Goal: Download file/media

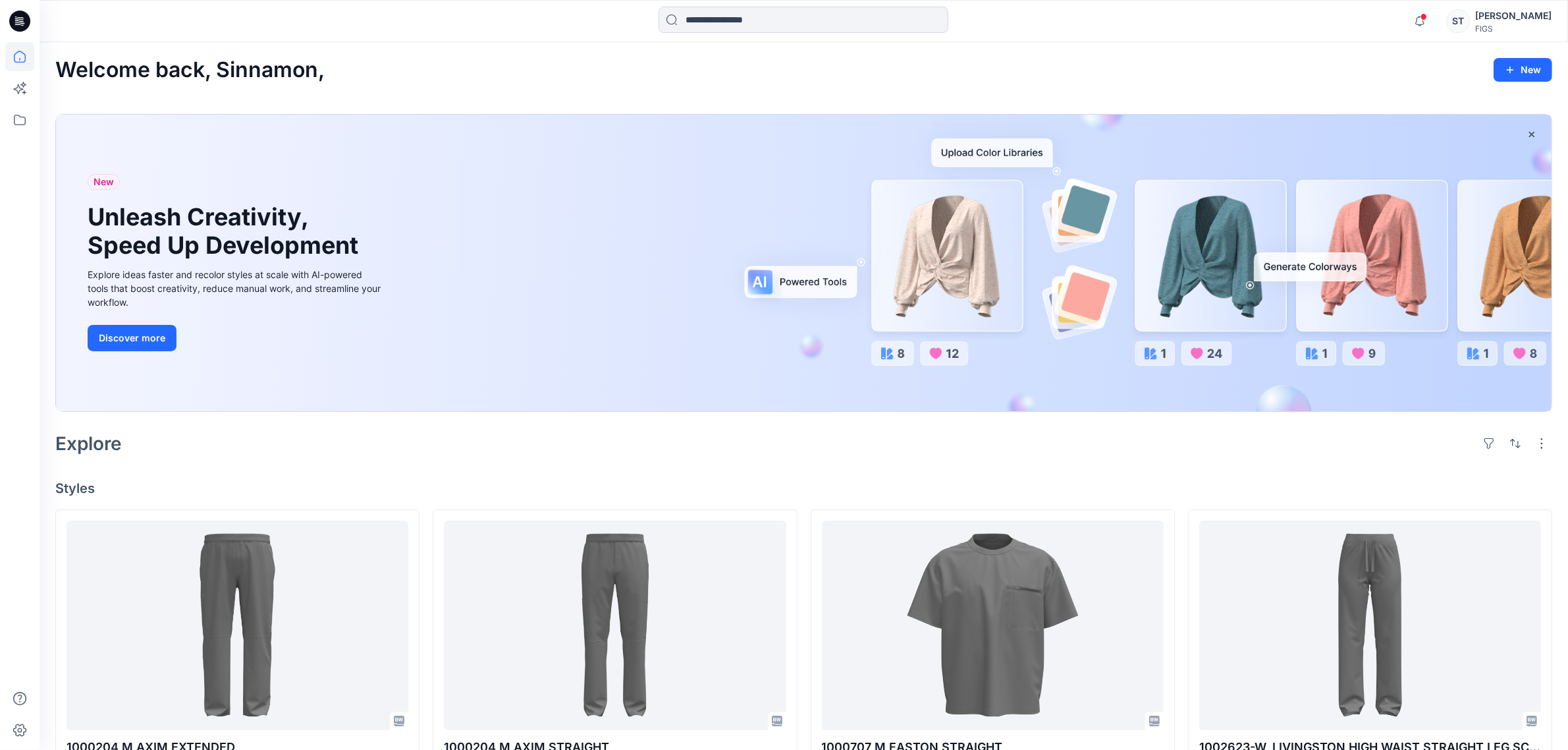
drag, startPoint x: 1408, startPoint y: 14, endPoint x: 94, endPoint y: -2, distance: 1314.1
click at [19, 117] on icon at bounding box center [19, 120] width 29 height 29
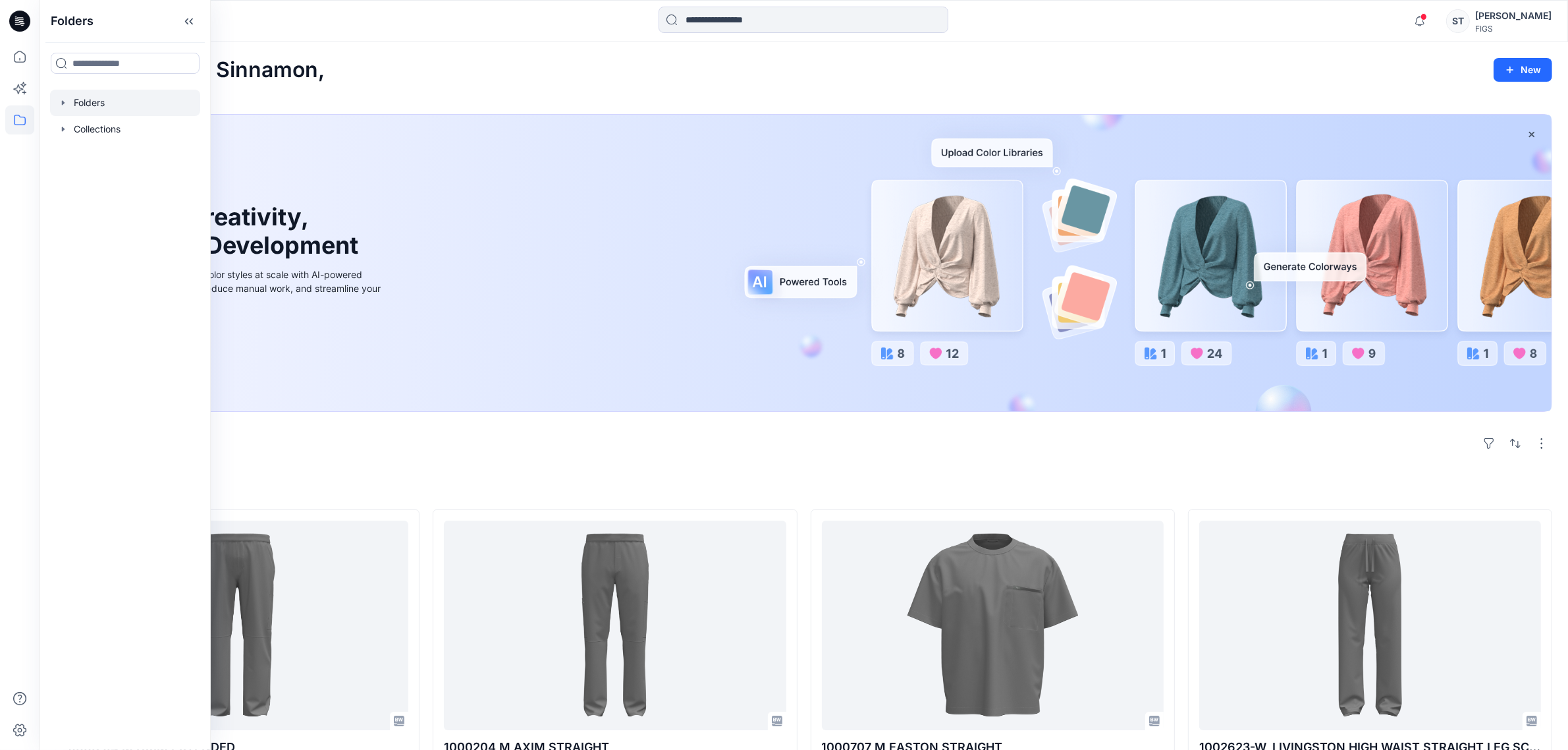
click at [110, 100] on div at bounding box center [125, 102] width 150 height 26
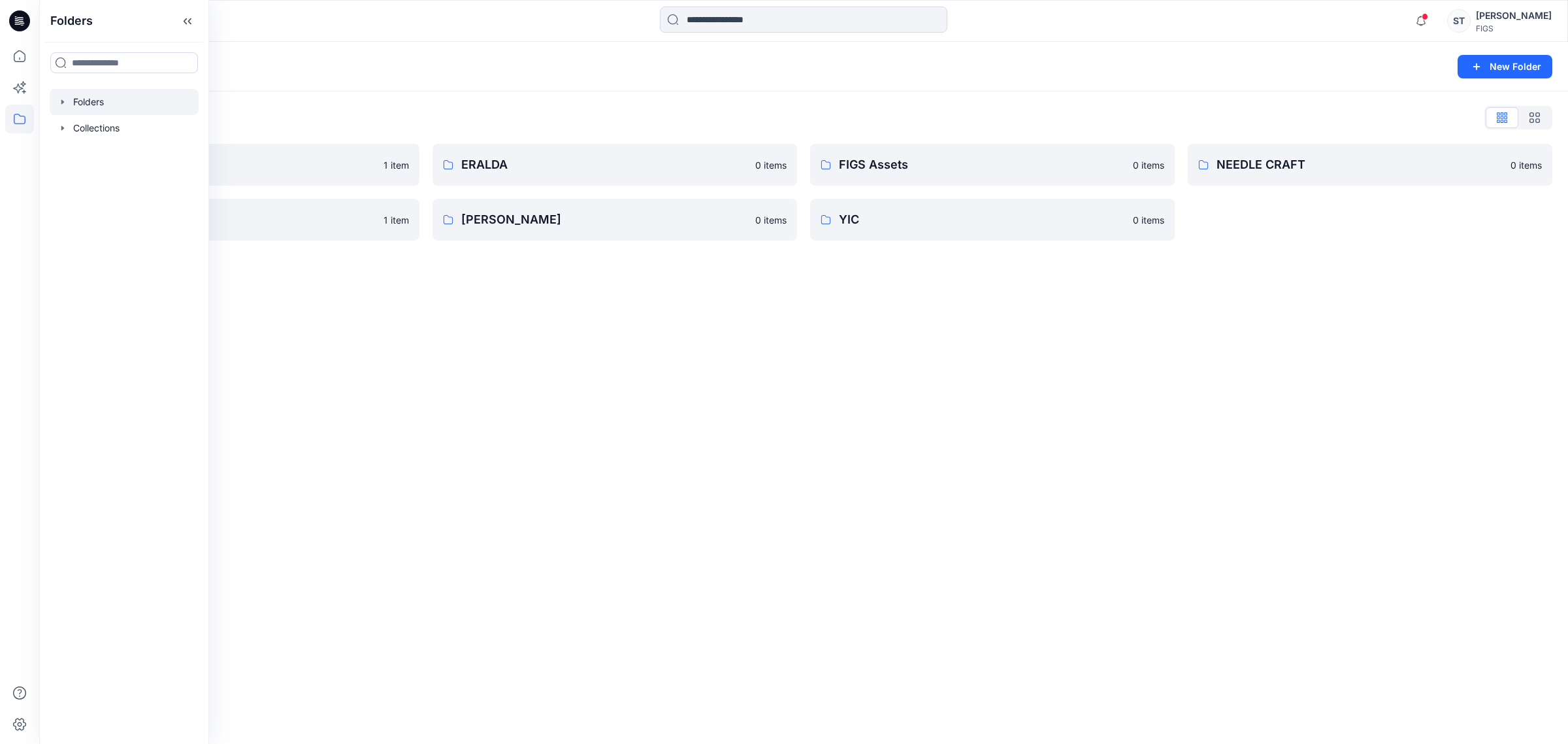
click at [1360, 536] on div "Folders New Folder Folders List Browzwear Studio 1 item Q1 2027 3D Submits 1 it…" at bounding box center [803, 393] width 1529 height 702
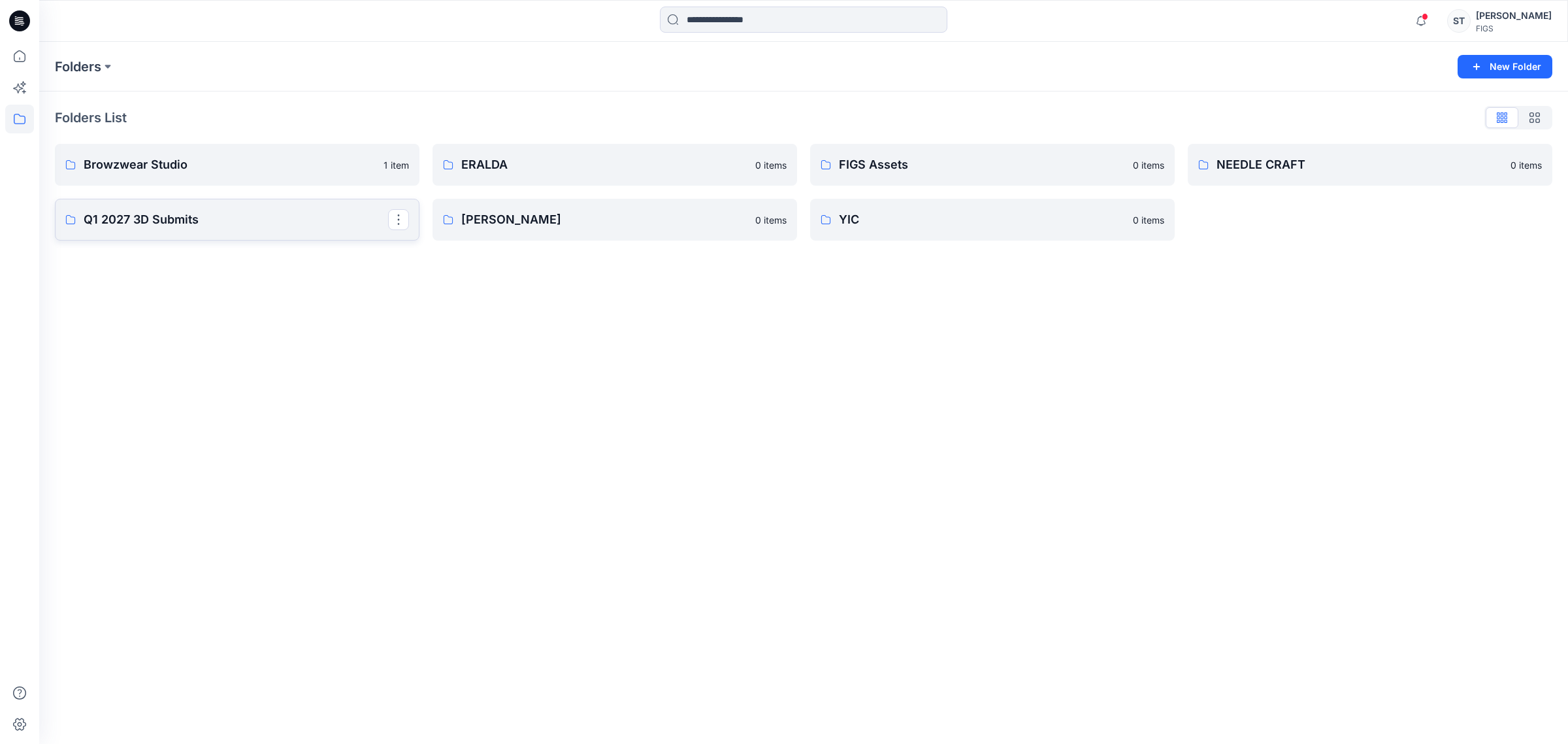
click at [312, 233] on link "Q1 2027 3D Submits" at bounding box center [237, 220] width 365 height 42
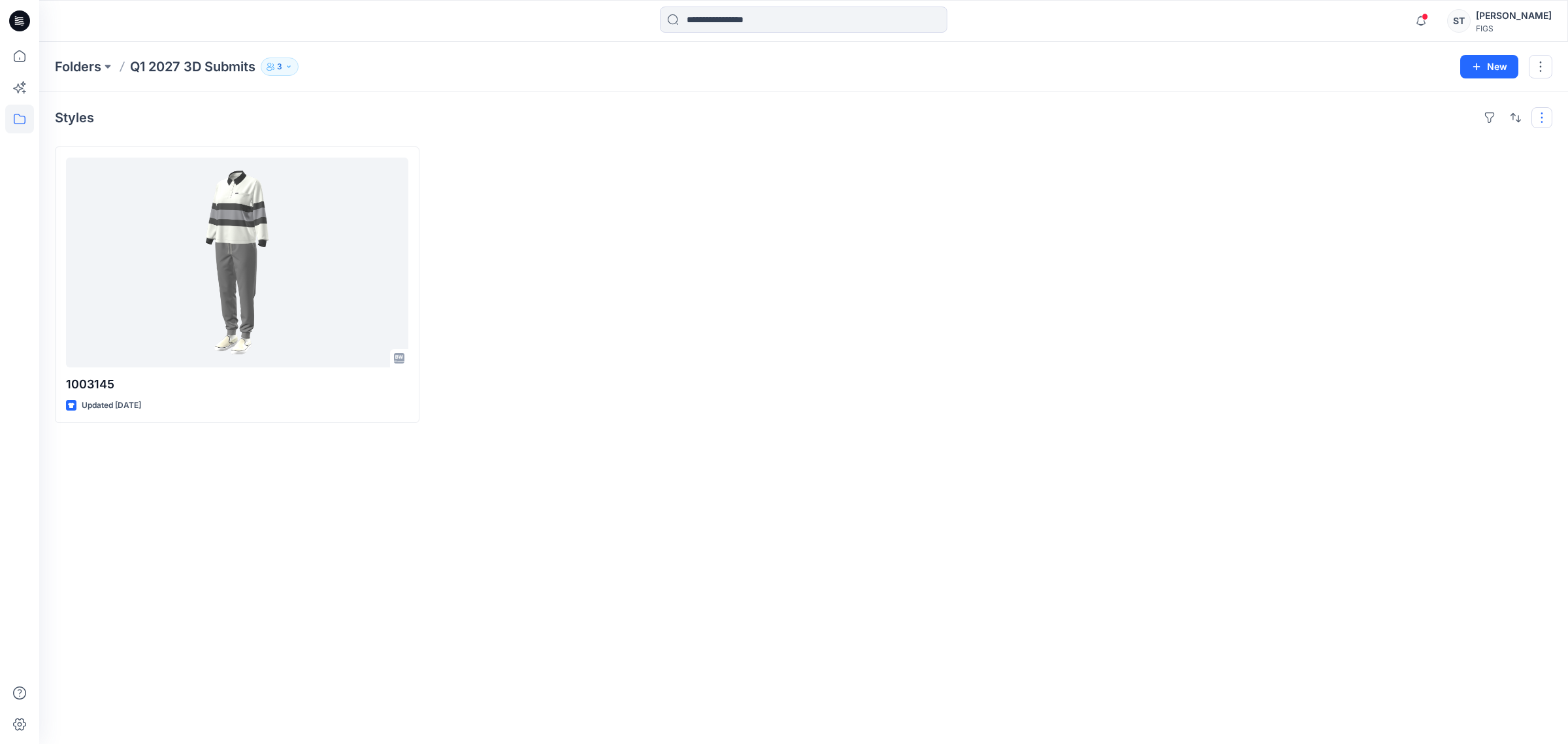
click at [1534, 119] on button "button" at bounding box center [1542, 118] width 21 height 21
click at [1549, 64] on button "button" at bounding box center [1540, 66] width 23 height 23
click at [1457, 168] on button "[PERSON_NAME]" at bounding box center [1479, 177] width 141 height 24
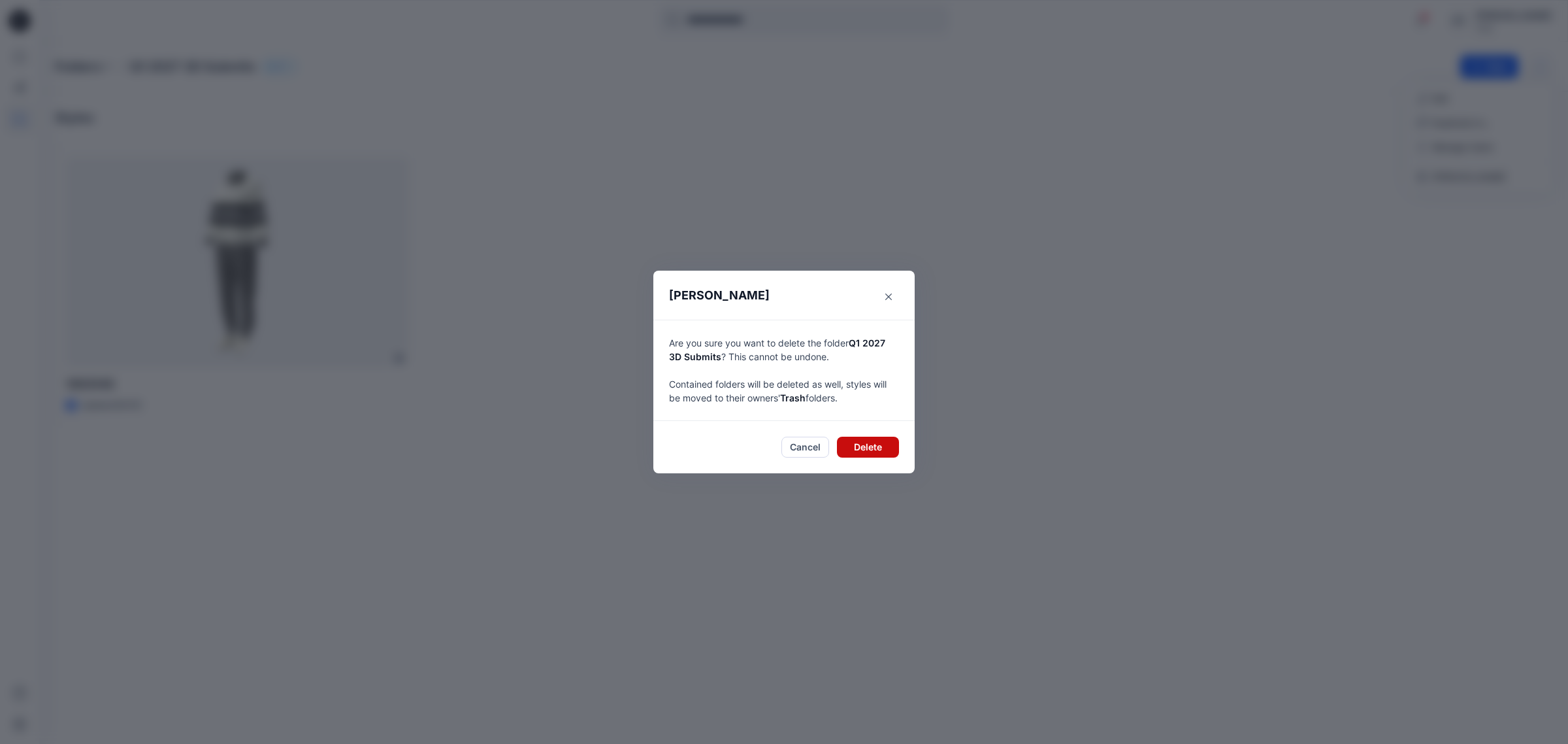
click at [896, 446] on button "Delete" at bounding box center [868, 447] width 62 height 21
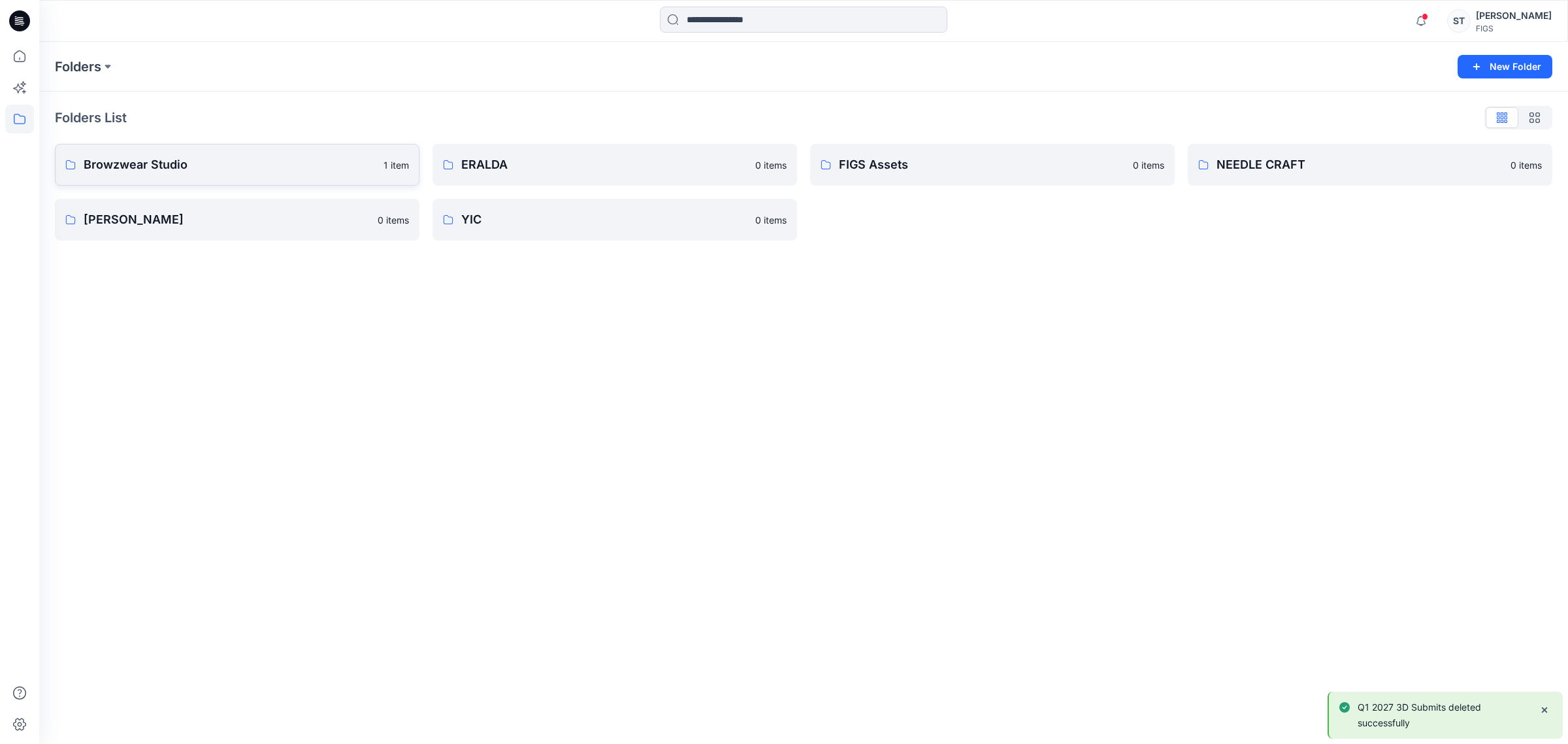
click at [184, 176] on link "Browzwear Studio 1 item" at bounding box center [237, 165] width 365 height 42
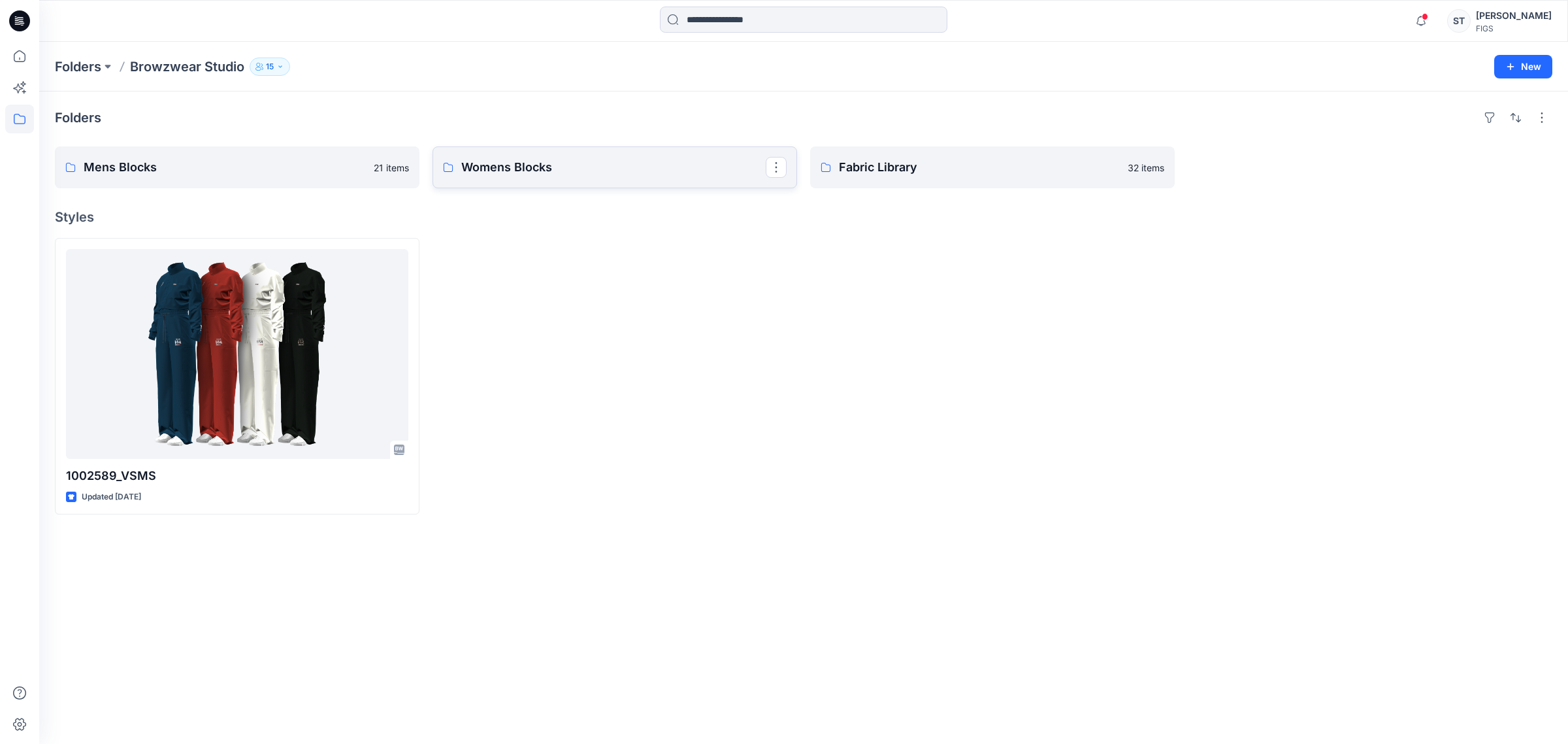
click at [509, 165] on p "Womens Blocks" at bounding box center [613, 167] width 304 height 19
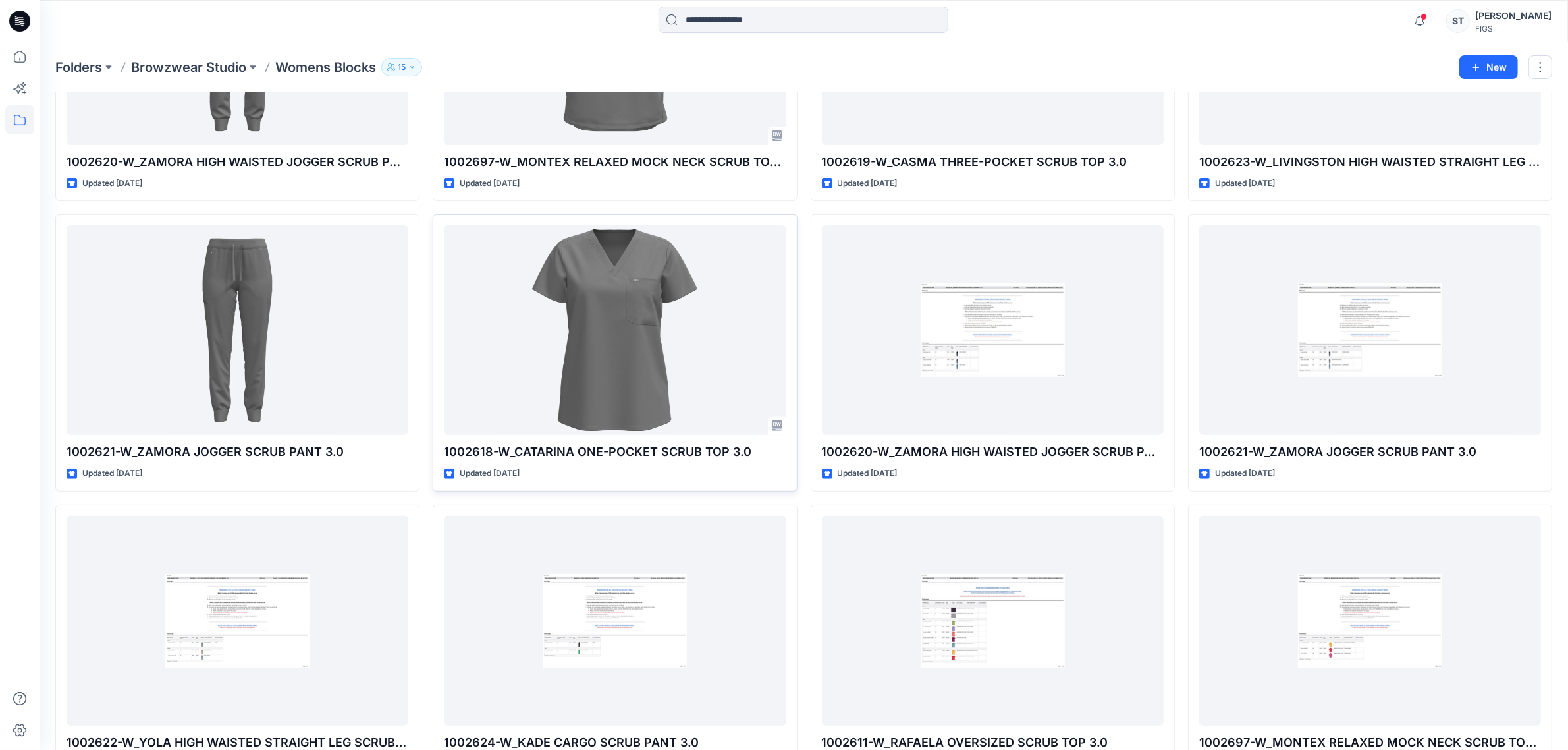
scroll to position [485, 0]
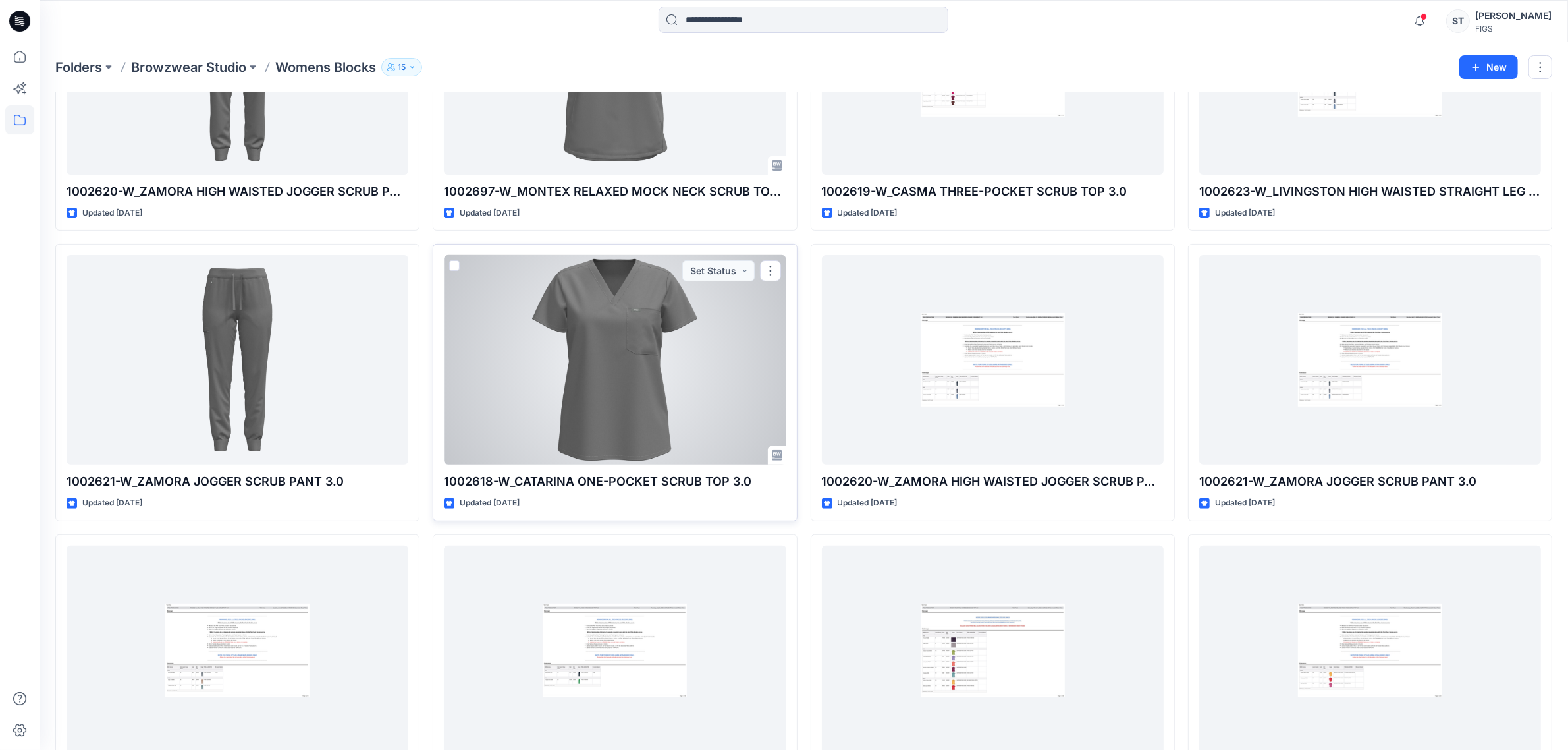
click at [732, 344] on div at bounding box center [614, 360] width 342 height 209
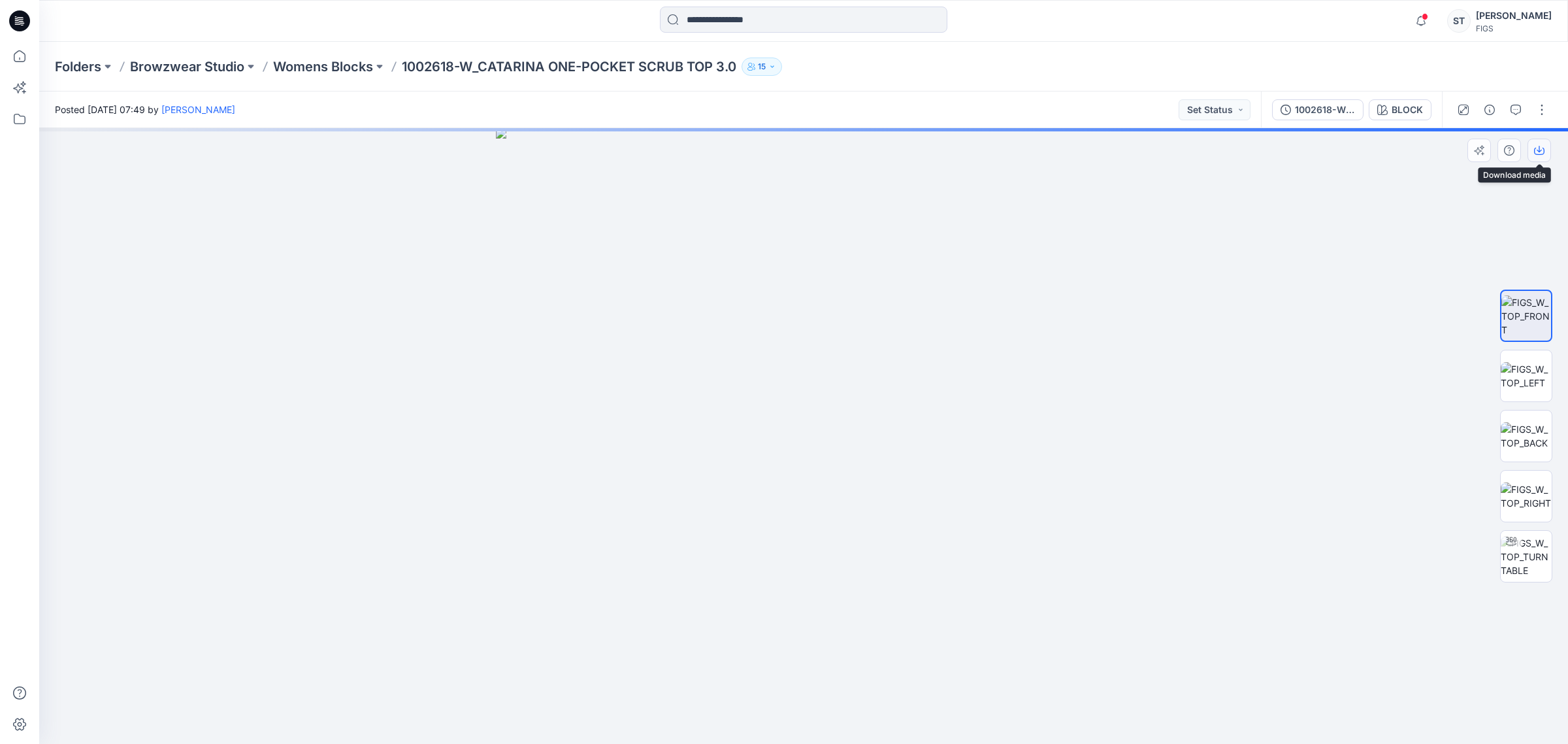
click at [1537, 147] on icon "button" at bounding box center [1539, 150] width 10 height 10
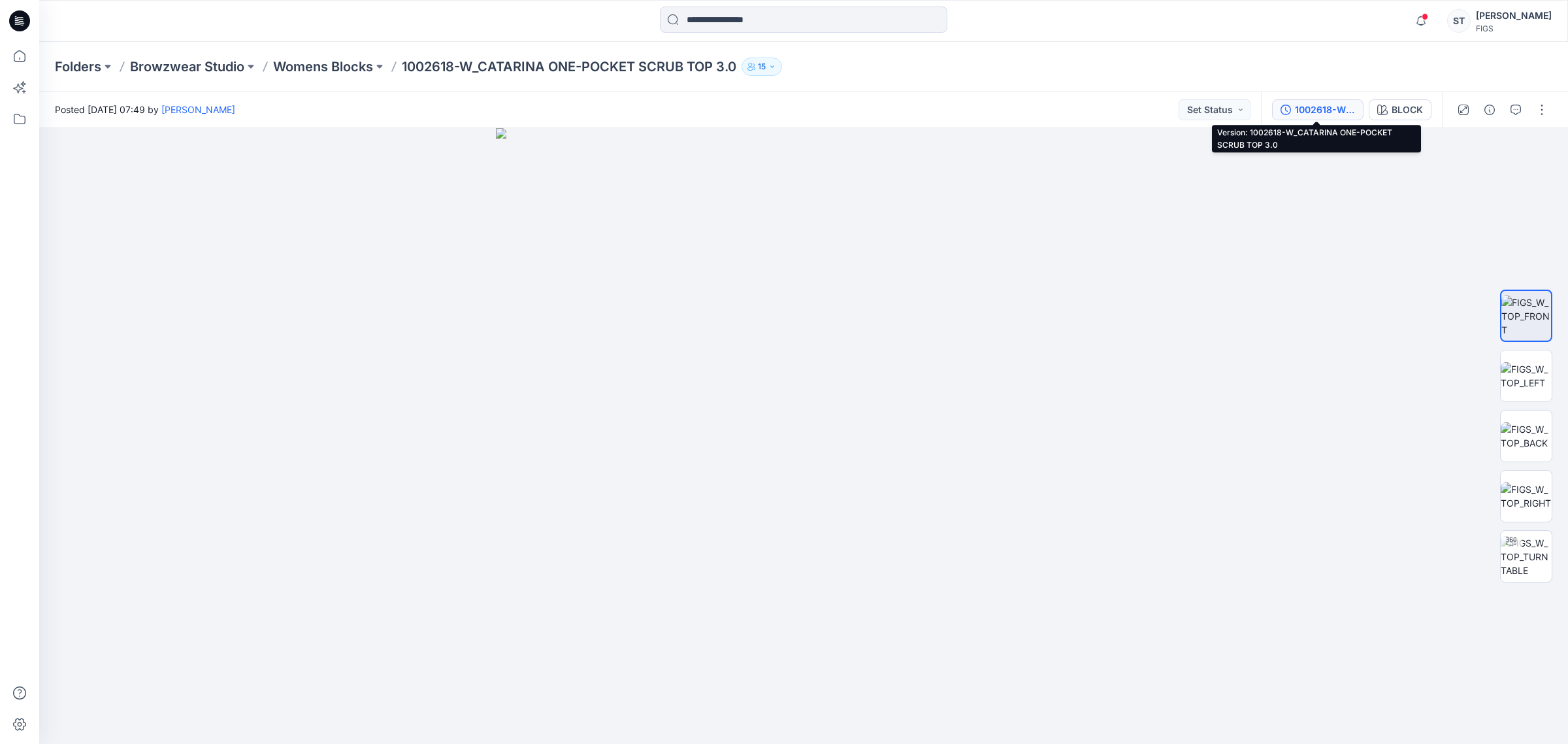
click at [1334, 112] on div "1002618-W_CATARINA ONE-POCKET SCRUB TOP 3.0" at bounding box center [1325, 110] width 60 height 14
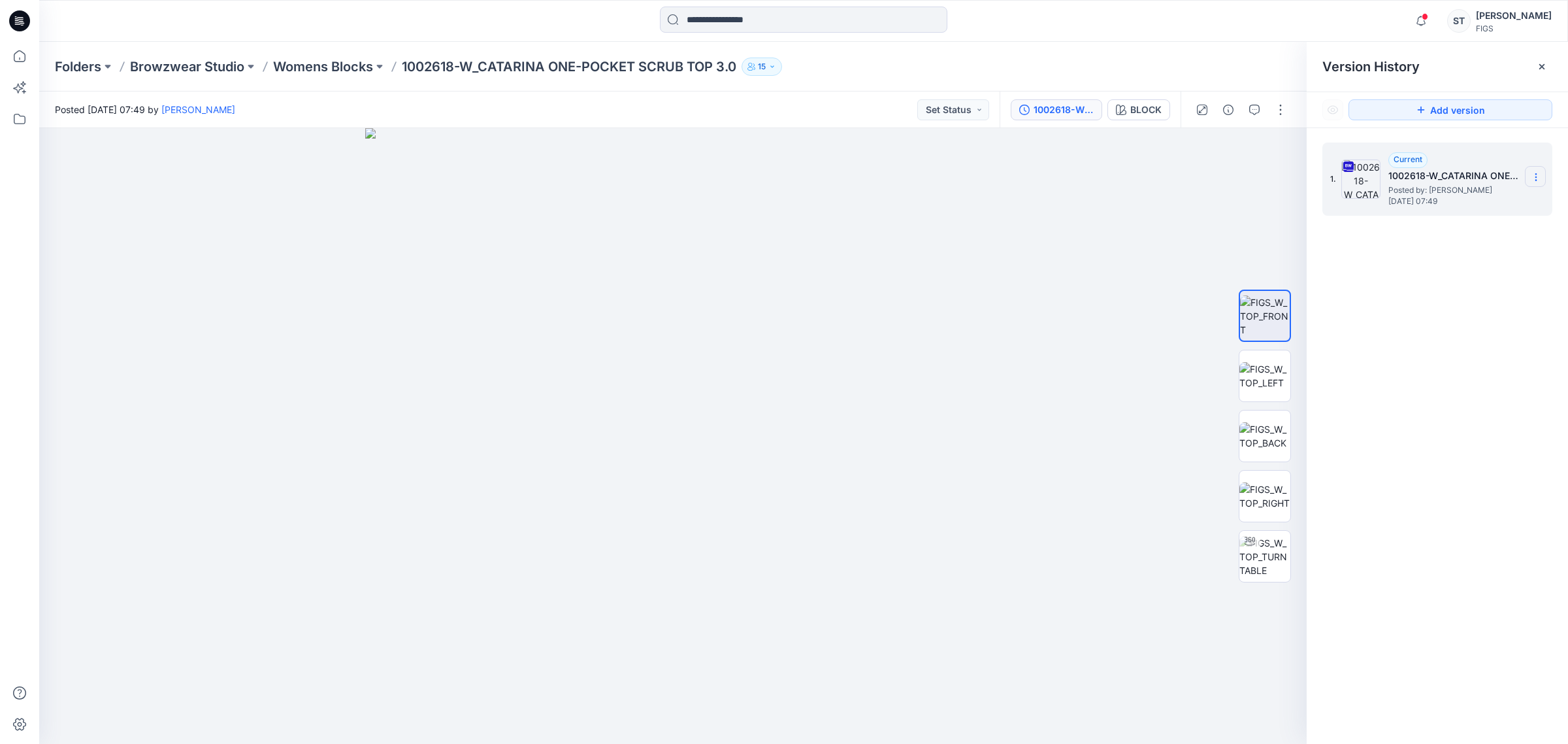
click at [1536, 170] on section at bounding box center [1536, 176] width 21 height 21
click at [1487, 207] on span "Download Source BW File" at bounding box center [1470, 203] width 109 height 15
